Goal: Task Accomplishment & Management: Complete application form

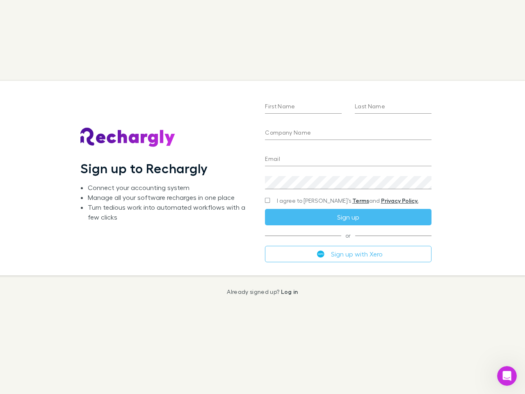
click at [262, 197] on div "First Name Last Name Company Name Email Create a password I agree to Rechargly’…" at bounding box center [347, 178] width 179 height 194
click at [303, 107] on input "First Name" at bounding box center [303, 106] width 77 height 13
click at [393, 107] on input "Last Name" at bounding box center [393, 106] width 77 height 13
click at [348, 133] on input "Company Name" at bounding box center [348, 133] width 166 height 13
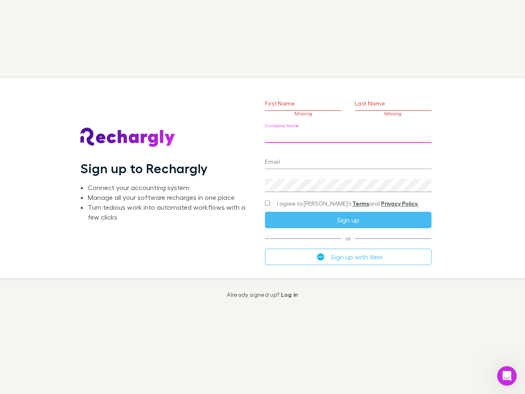
click at [348, 160] on input "Email" at bounding box center [348, 162] width 166 height 13
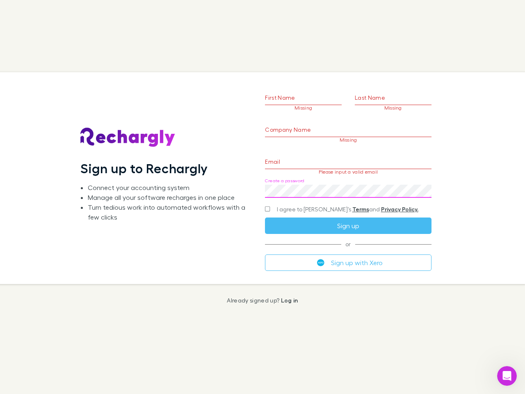
click at [348, 182] on div "Create a password" at bounding box center [348, 188] width 166 height 20
click at [332, 201] on form "First Name Missing Last Name Missing Company Name Missing Email Please input a …" at bounding box center [348, 168] width 166 height 205
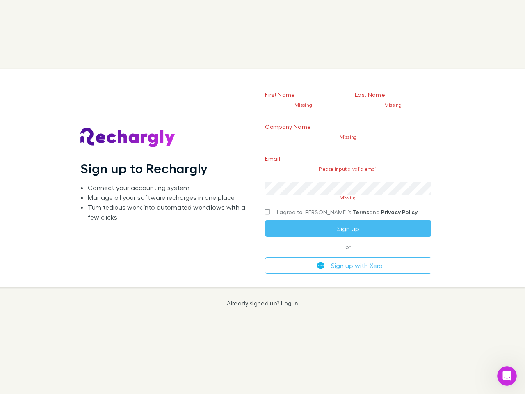
click at [348, 217] on div "I agree to [PERSON_NAME]’s Terms and Privacy Policy." at bounding box center [348, 212] width 166 height 10
click at [348, 254] on form "First Name Missing Last Name Missing Company Name Missing Email Please input a …" at bounding box center [348, 168] width 166 height 210
click at [507, 376] on icon "Open Intercom Messenger" at bounding box center [507, 376] width 14 height 14
